Goal: Transaction & Acquisition: Purchase product/service

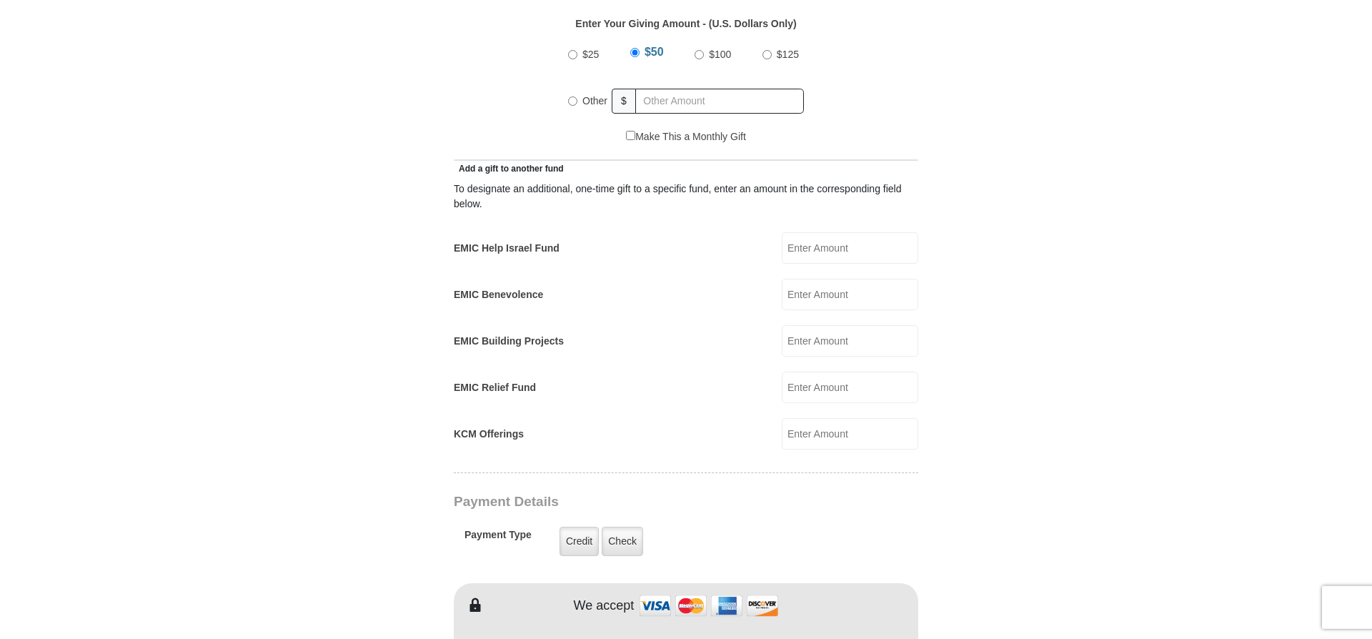
scroll to position [705, 0]
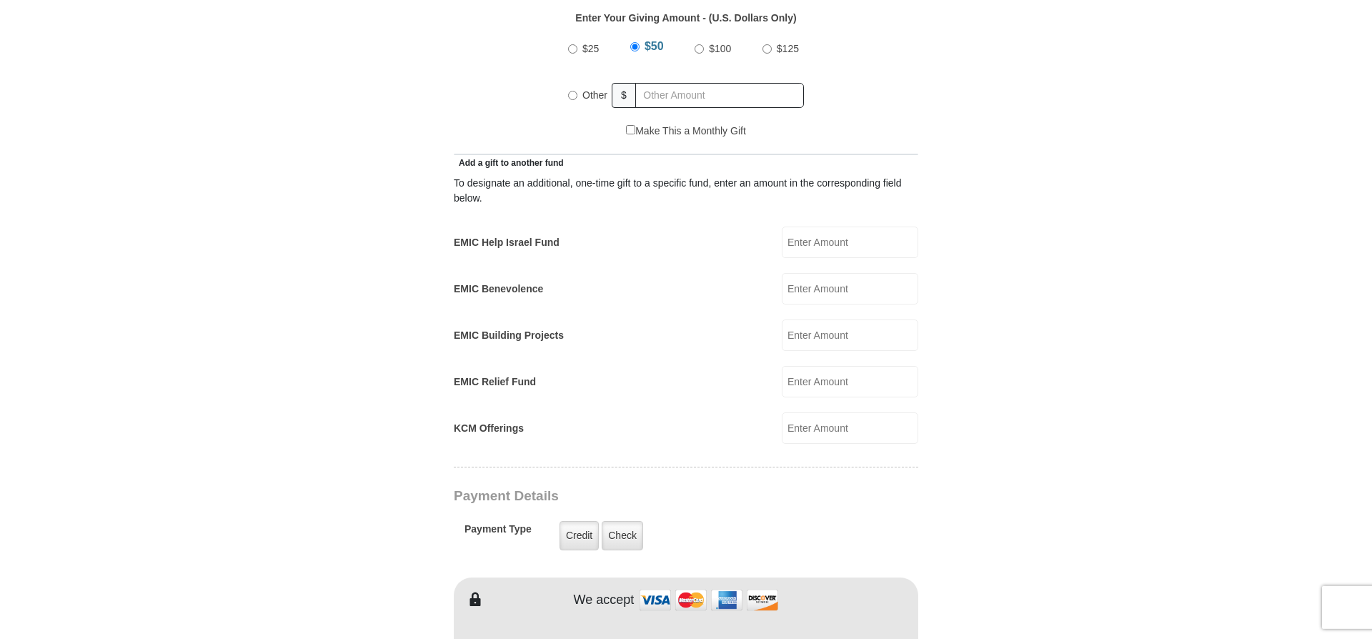
click at [574, 91] on input "Other" at bounding box center [572, 95] width 9 height 9
radio input "true"
click at [801, 232] on input "EMIC Help Israel Fund" at bounding box center [850, 242] width 137 height 31
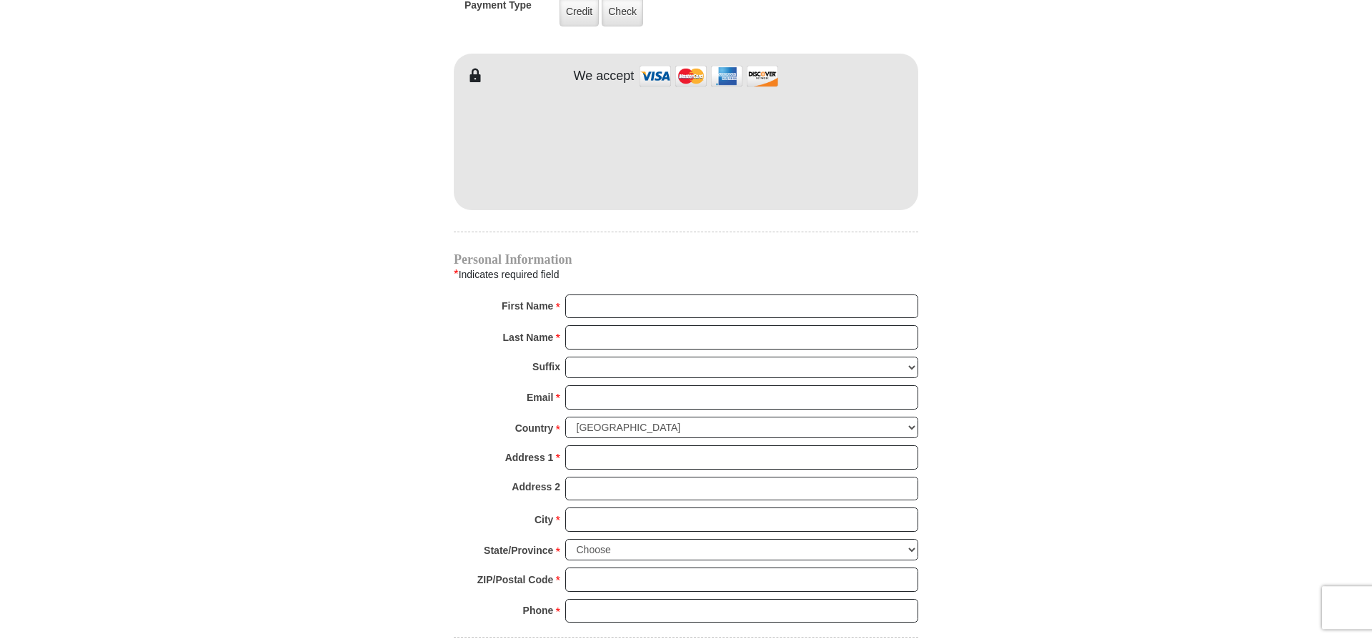
scroll to position [1231, 0]
type input "25.00"
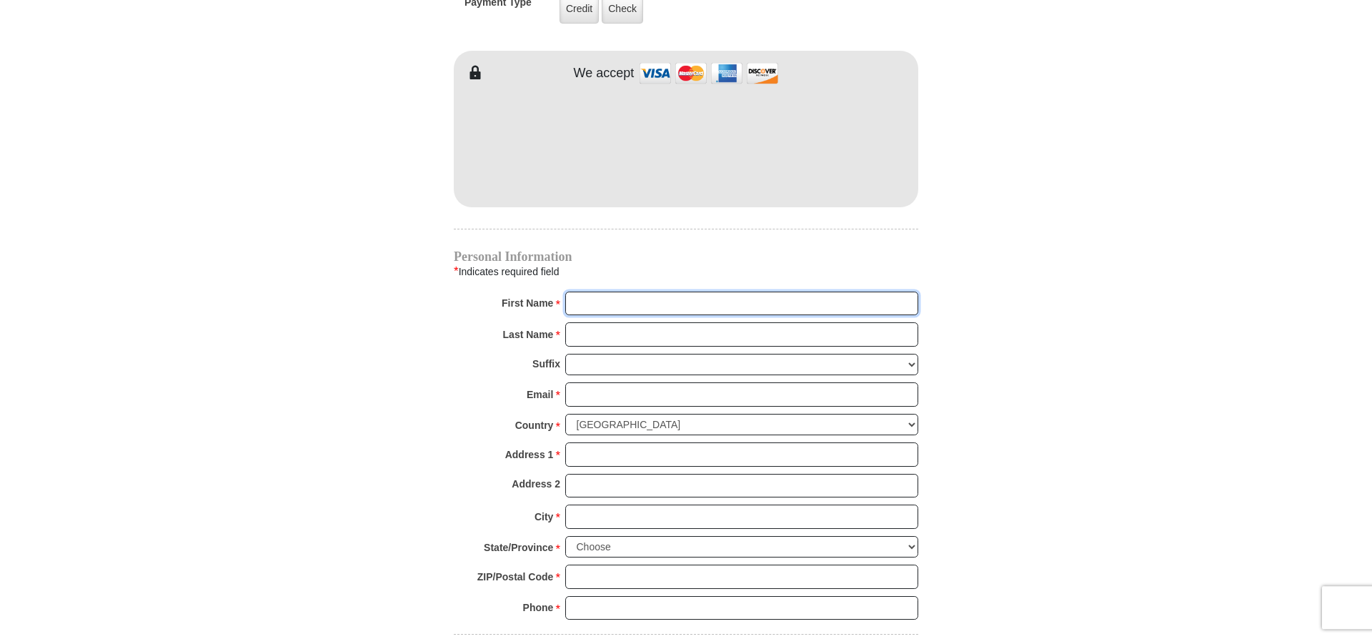
click at [590, 292] on input "First Name *" at bounding box center [741, 304] width 353 height 24
type input "Car"
type input "228 E Main S"
type input "Carole"
type input "Prieto"
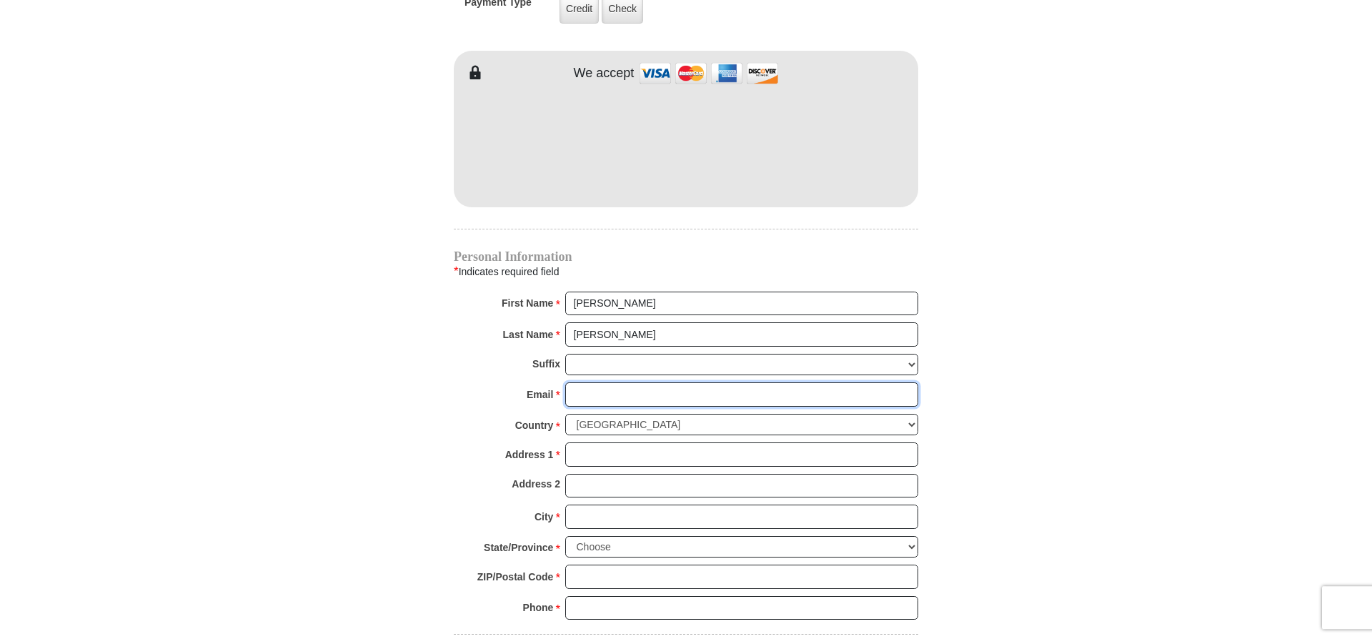
type input "21cprieto@gmail.com"
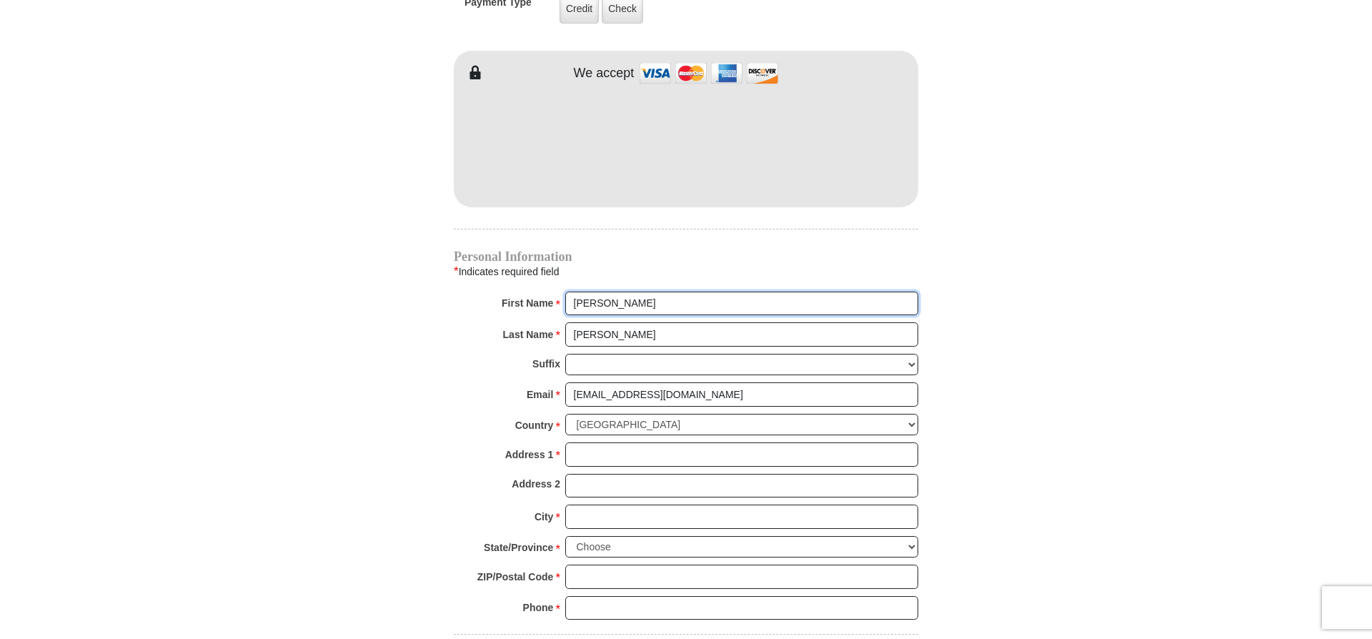
type input "228 E Main S"
click at [585, 443] on input "Address 1 *" at bounding box center [741, 454] width 353 height 24
type input "228 E Main St"
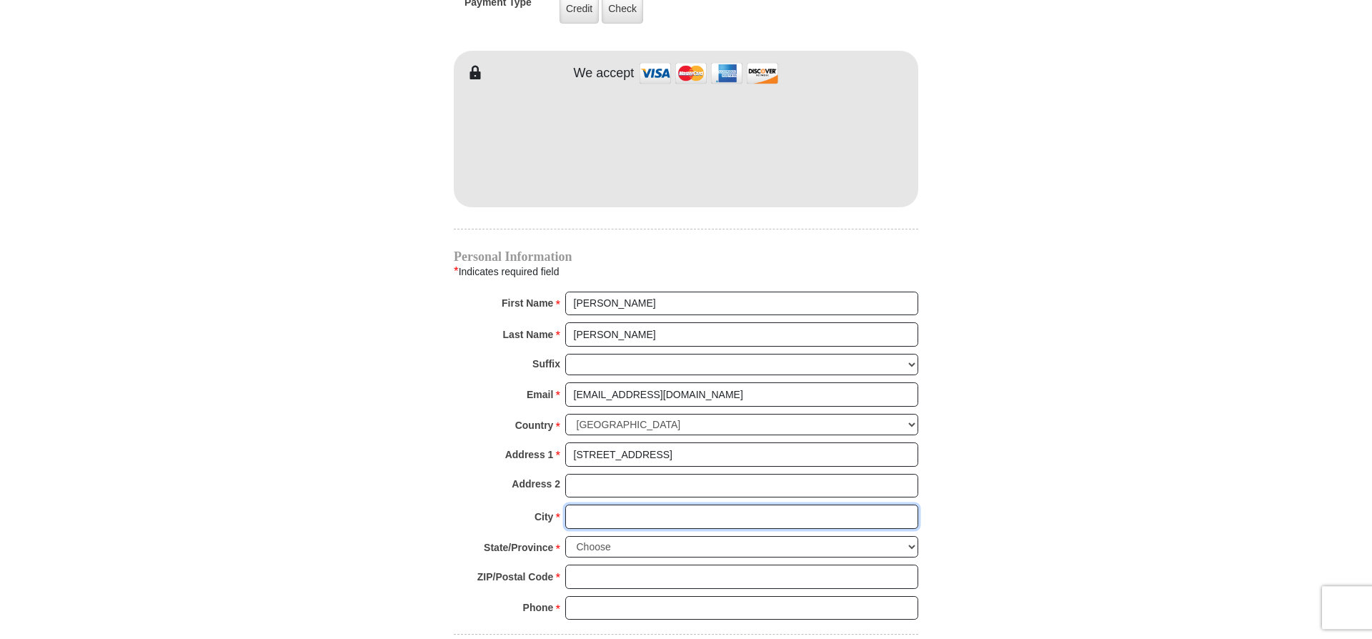
type input "Port Jervis"
select select "NY"
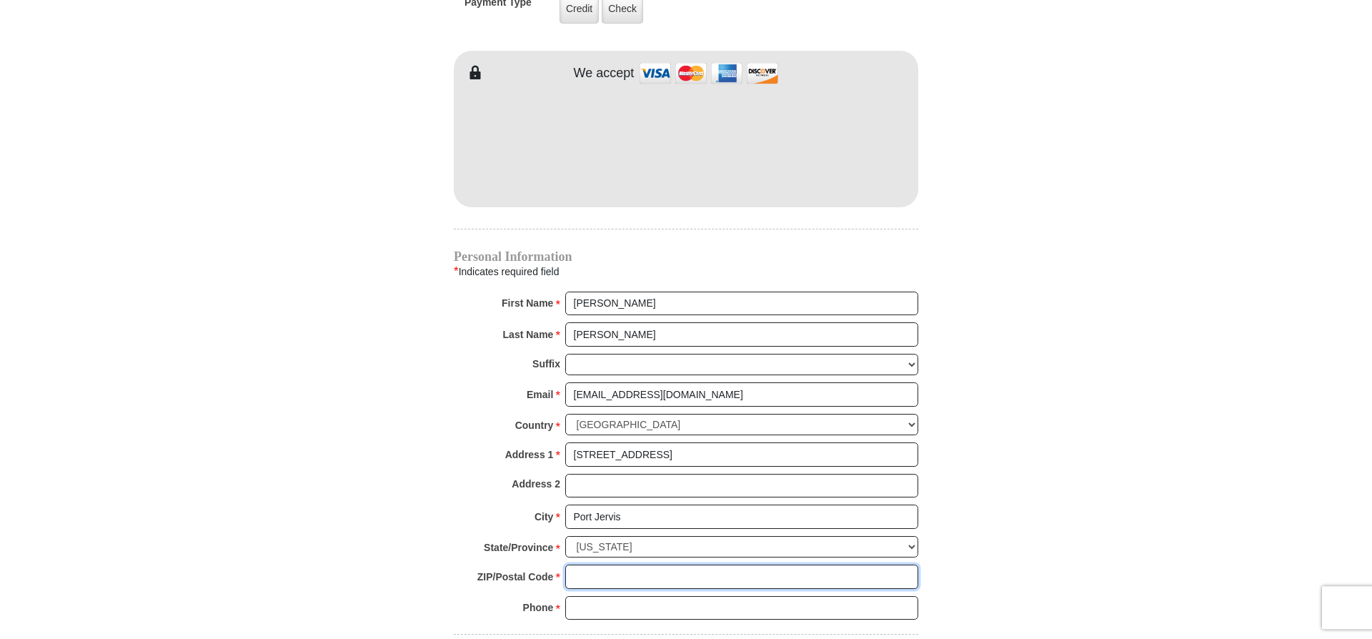
type input "12771-2234"
type input "8458561808"
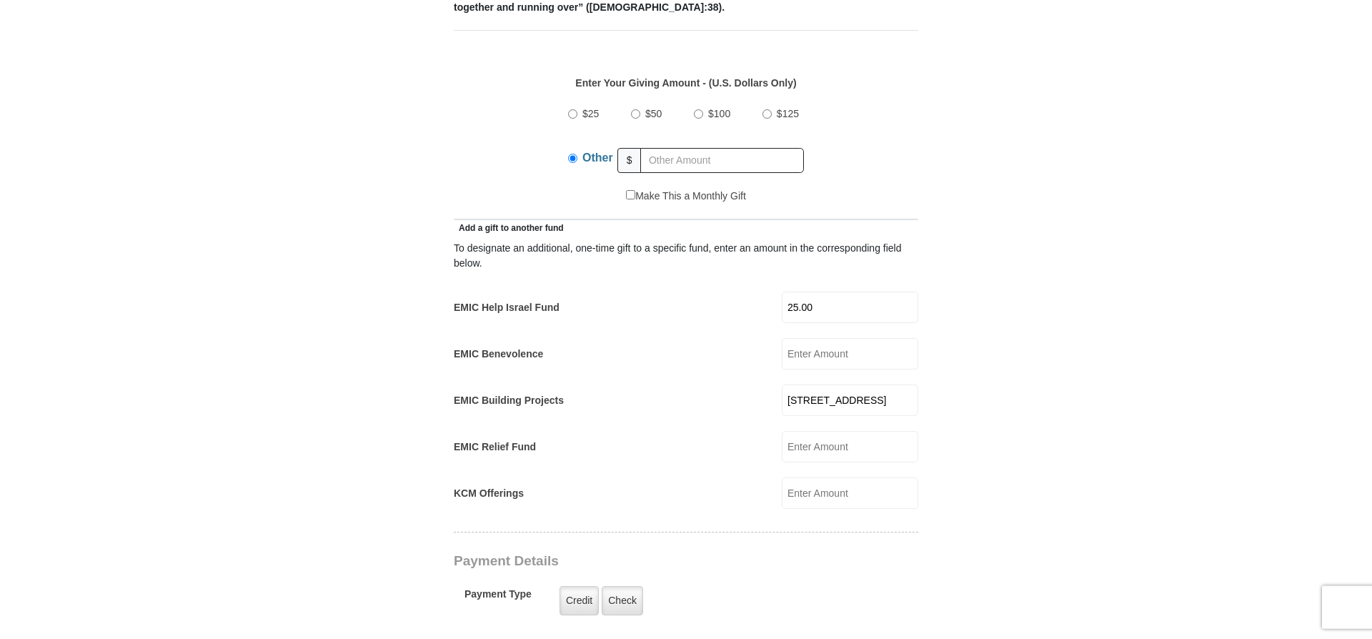
scroll to position [642, 0]
click at [914, 382] on input "228 E Main S" at bounding box center [850, 397] width 137 height 31
type input "2"
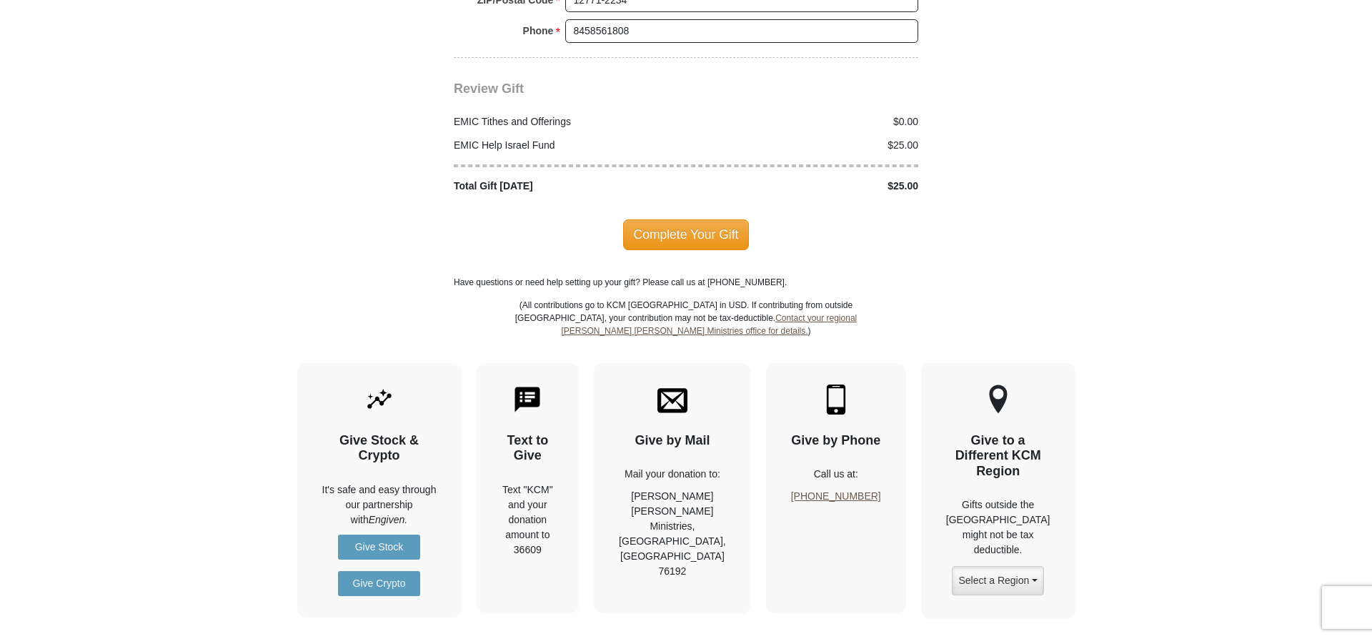
scroll to position [1805, 0]
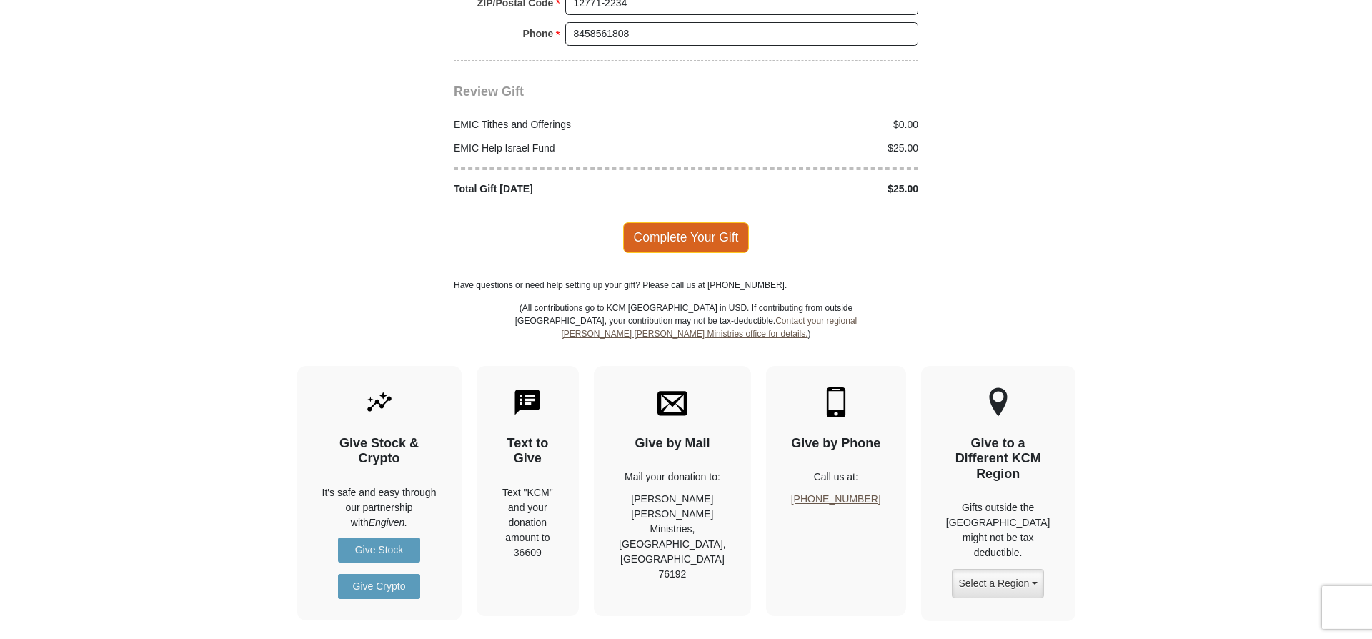
click at [690, 224] on span "Complete Your Gift" at bounding box center [686, 237] width 126 height 30
